Goal: Transaction & Acquisition: Obtain resource

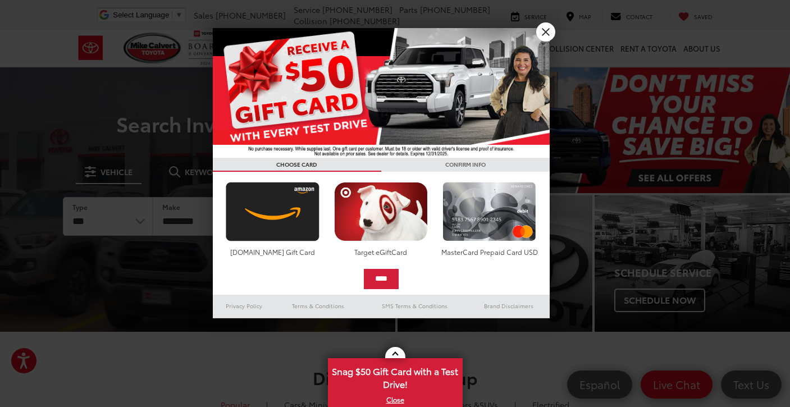
click at [546, 33] on link "X" at bounding box center [545, 31] width 19 height 19
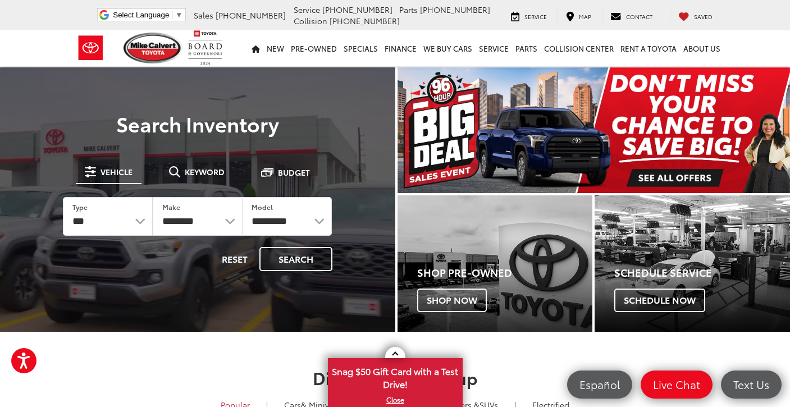
click at [543, 122] on img "carousel slide number 1 of 1" at bounding box center [594, 130] width 393 height 126
